Goal: Information Seeking & Learning: Learn about a topic

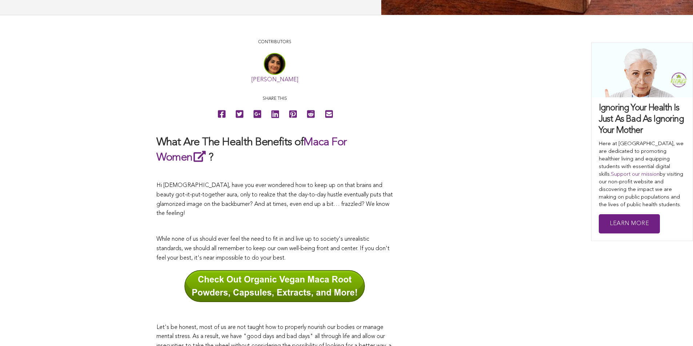
click at [251, 83] on link "[PERSON_NAME]" at bounding box center [274, 80] width 47 height 6
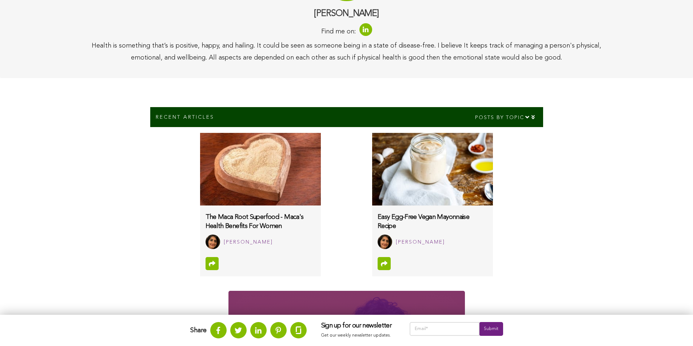
scroll to position [17, 0]
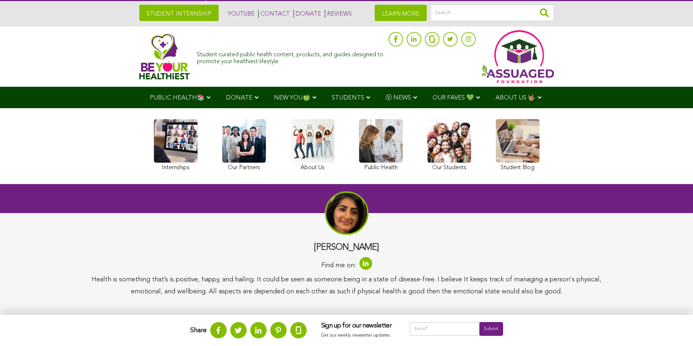
click at [139, 50] on img at bounding box center [164, 56] width 51 height 46
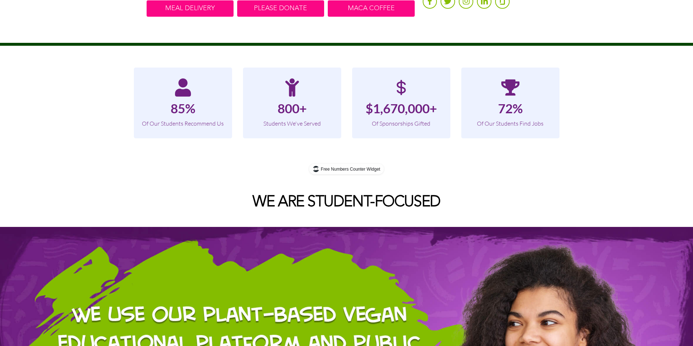
scroll to position [540, 0]
